Goal: Task Accomplishment & Management: Use online tool/utility

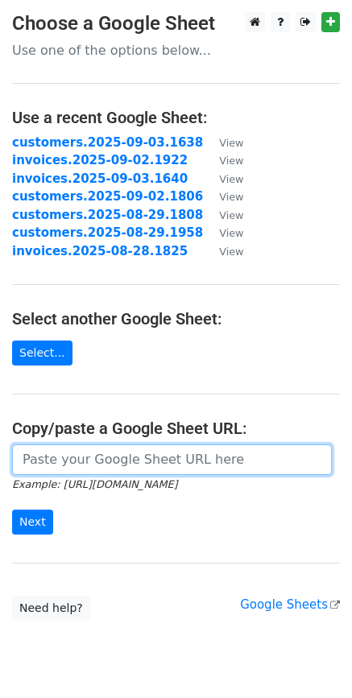
click at [93, 456] on input "url" at bounding box center [172, 459] width 320 height 31
paste input "https://docs.google.com/spreadsheets/d/1PUjGnh8qeLITs2AuenOG5QuYApYGBbrTv3KNcY-…"
type input "https://docs.google.com/spreadsheets/d/1PUjGnh8qeLITs2AuenOG5QuYApYGBbrTv3KNcY-…"
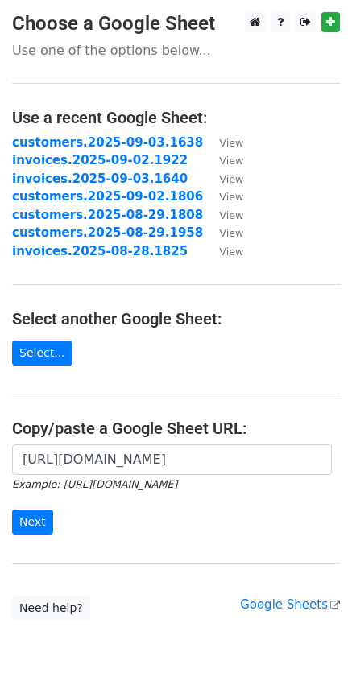
scroll to position [0, 0]
click at [17, 526] on input "Next" at bounding box center [32, 522] width 41 height 25
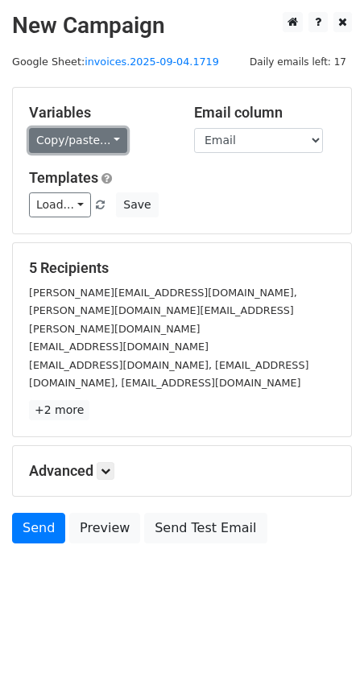
click at [102, 144] on link "Copy/paste..." at bounding box center [78, 140] width 98 height 25
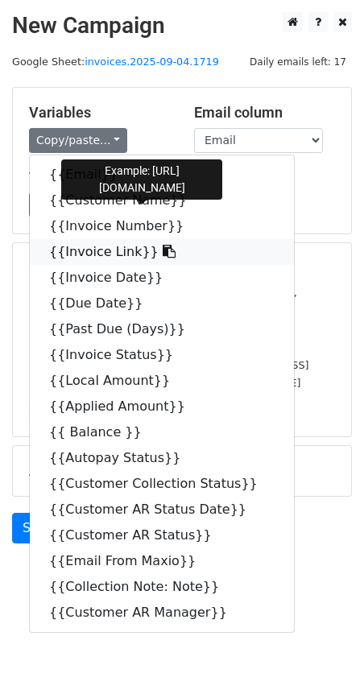
click at [163, 249] on icon at bounding box center [169, 251] width 13 height 13
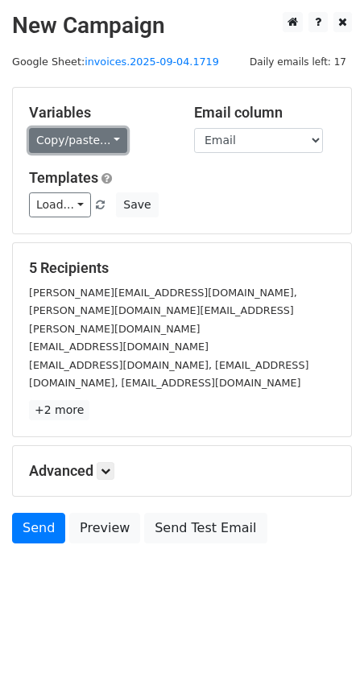
click at [109, 140] on link "Copy/paste..." at bounding box center [78, 140] width 98 height 25
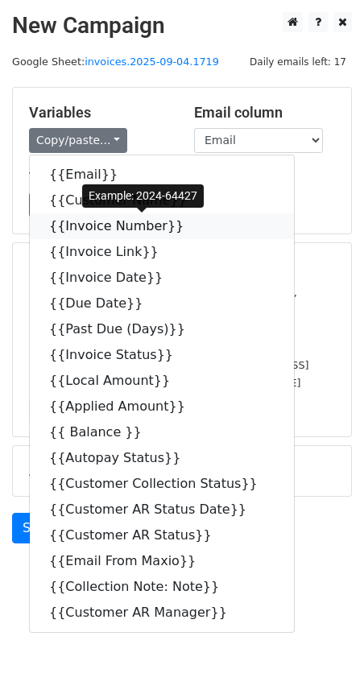
click at [175, 227] on link "{{Invoice Number}}" at bounding box center [162, 226] width 264 height 26
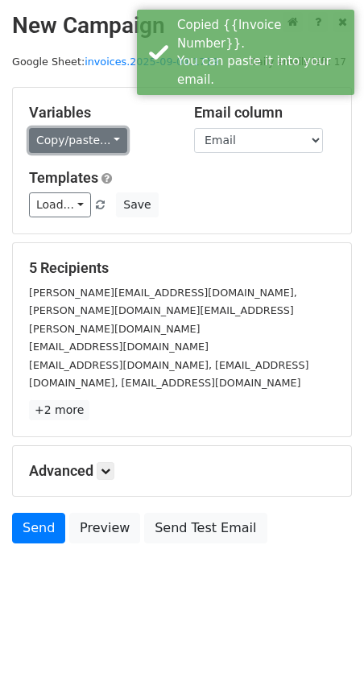
click at [107, 140] on link "Copy/paste..." at bounding box center [78, 140] width 98 height 25
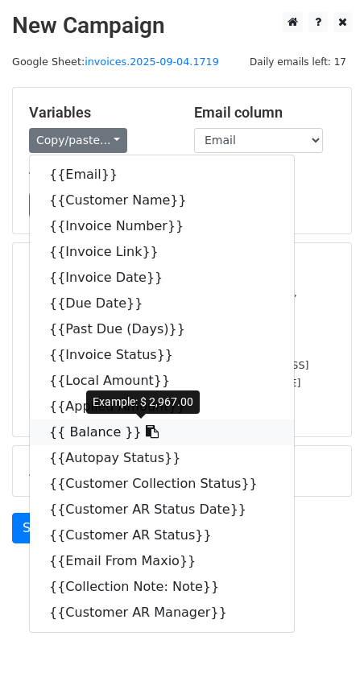
click at [146, 427] on icon at bounding box center [152, 431] width 13 height 13
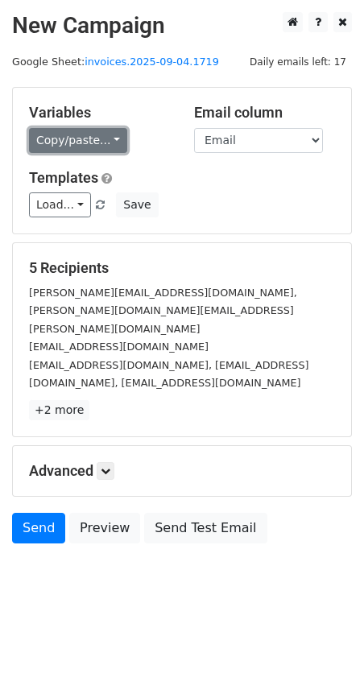
click at [100, 137] on link "Copy/paste..." at bounding box center [78, 140] width 98 height 25
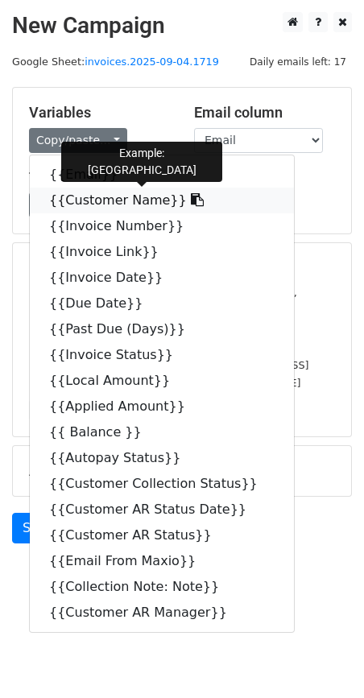
click at [191, 202] on icon at bounding box center [197, 199] width 13 height 13
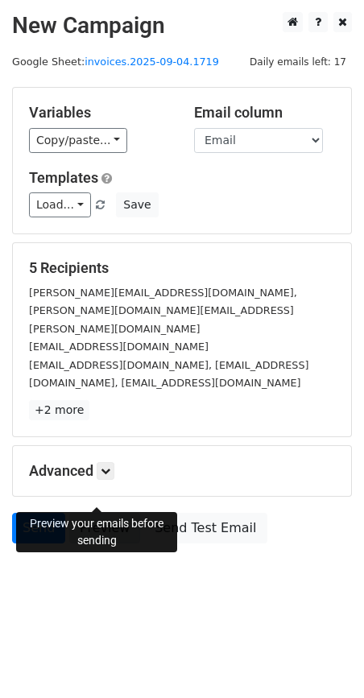
click at [90, 513] on link "Preview" at bounding box center [104, 528] width 71 height 31
click at [25, 513] on link "Send" at bounding box center [38, 528] width 53 height 31
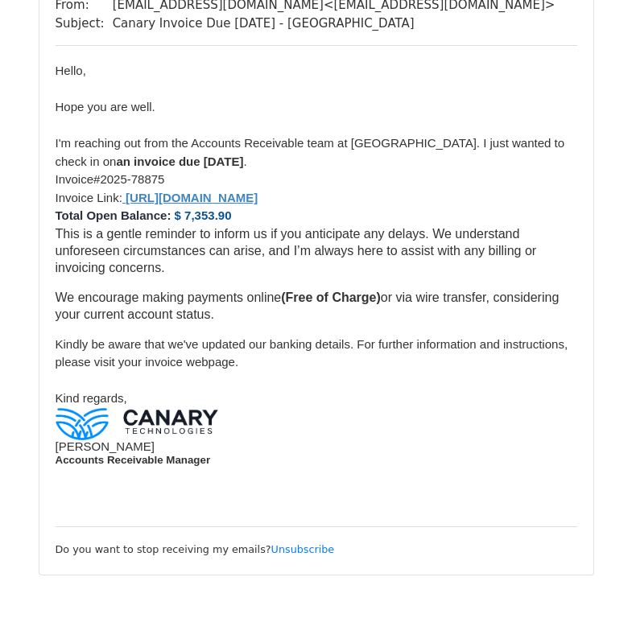
scroll to position [3126, 0]
